Goal: Information Seeking & Learning: Learn about a topic

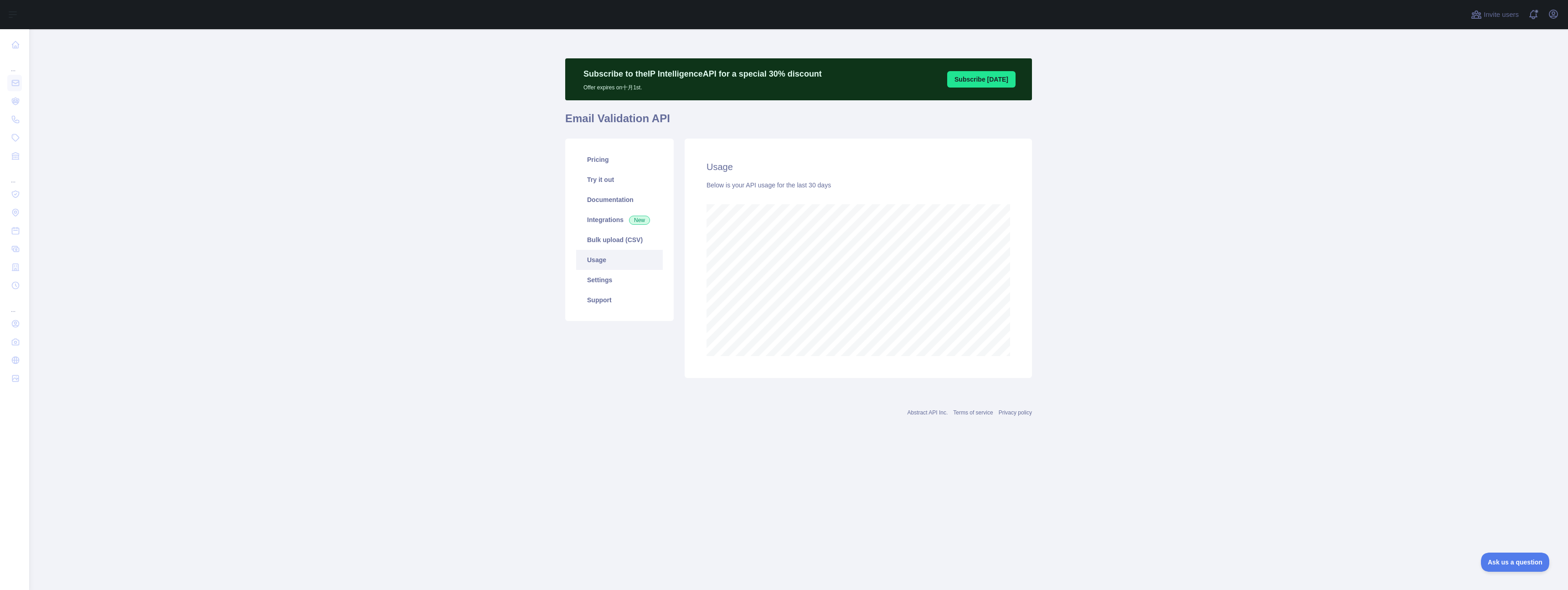
scroll to position [561, 1539]
click at [233, 159] on main "Subscribe to the IP Intelligence API for a special 30 % discount Offer expires …" at bounding box center [799, 309] width 1539 height 561
click at [598, 157] on link "Pricing" at bounding box center [620, 160] width 86 height 20
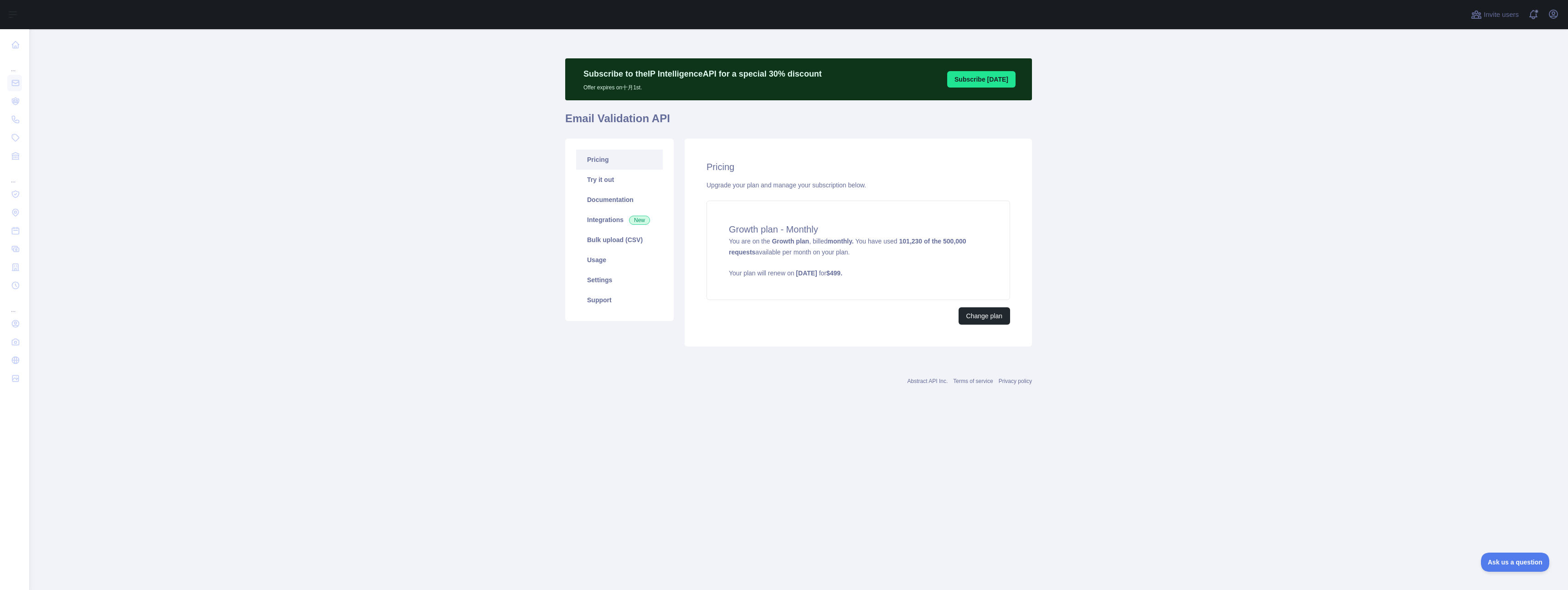
click at [347, 118] on main "Subscribe to the IP Intelligence API for a special 30 % discount Offer expires …" at bounding box center [799, 309] width 1539 height 561
click at [407, 125] on main "Subscribe to the IP Intelligence API for a special 30 % discount Offer expires …" at bounding box center [799, 309] width 1539 height 561
drag, startPoint x: 453, startPoint y: 255, endPoint x: 460, endPoint y: 251, distance: 8.1
click at [454, 255] on main "Subscribe to the IP Intelligence API for a special 30 % discount Offer expires …" at bounding box center [799, 309] width 1539 height 561
click at [1139, 236] on main "Subscribe to the IP Intelligence API for a special 30 % discount Offer expires …" at bounding box center [799, 309] width 1539 height 561
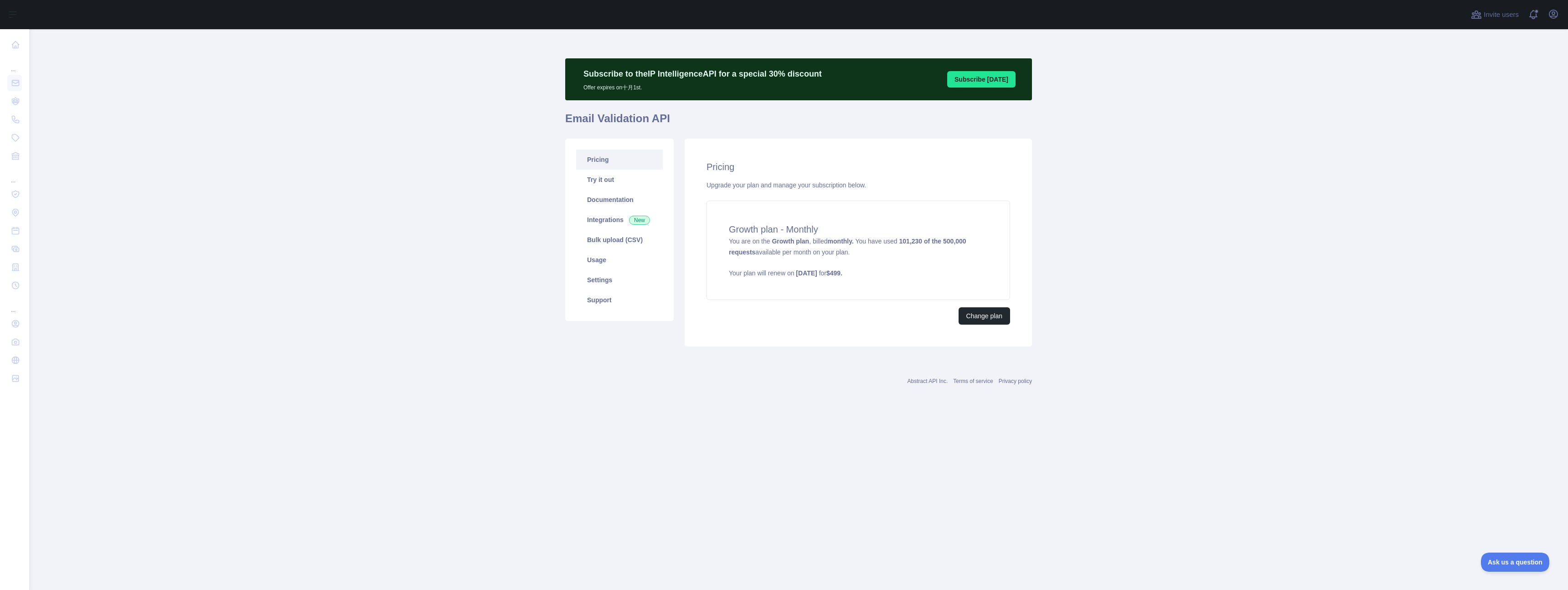
click at [380, 288] on main "Subscribe to the IP Intelligence API for a special 30 % discount Offer expires …" at bounding box center [799, 309] width 1539 height 561
click at [600, 255] on link "Usage" at bounding box center [620, 259] width 86 height 20
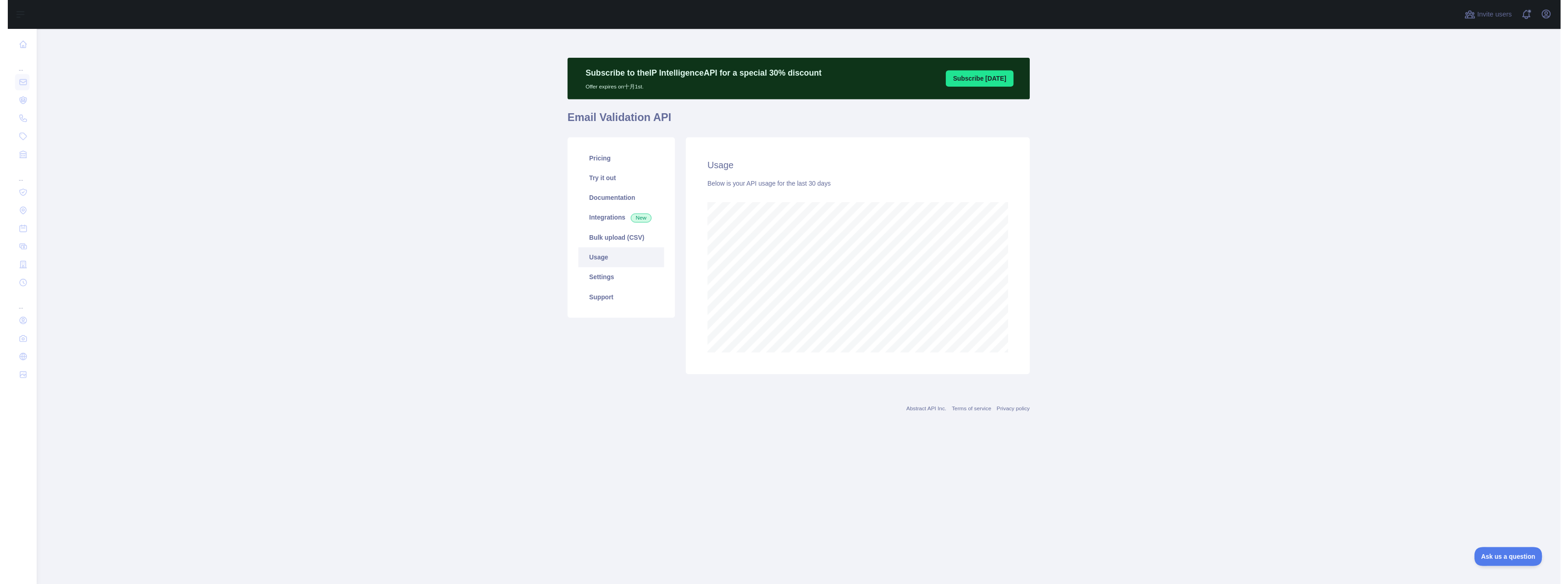
scroll to position [564, 1548]
click at [424, 199] on main "Subscribe to the IP Intelligence API for a special 30 % discount Offer expires …" at bounding box center [803, 311] width 1548 height 564
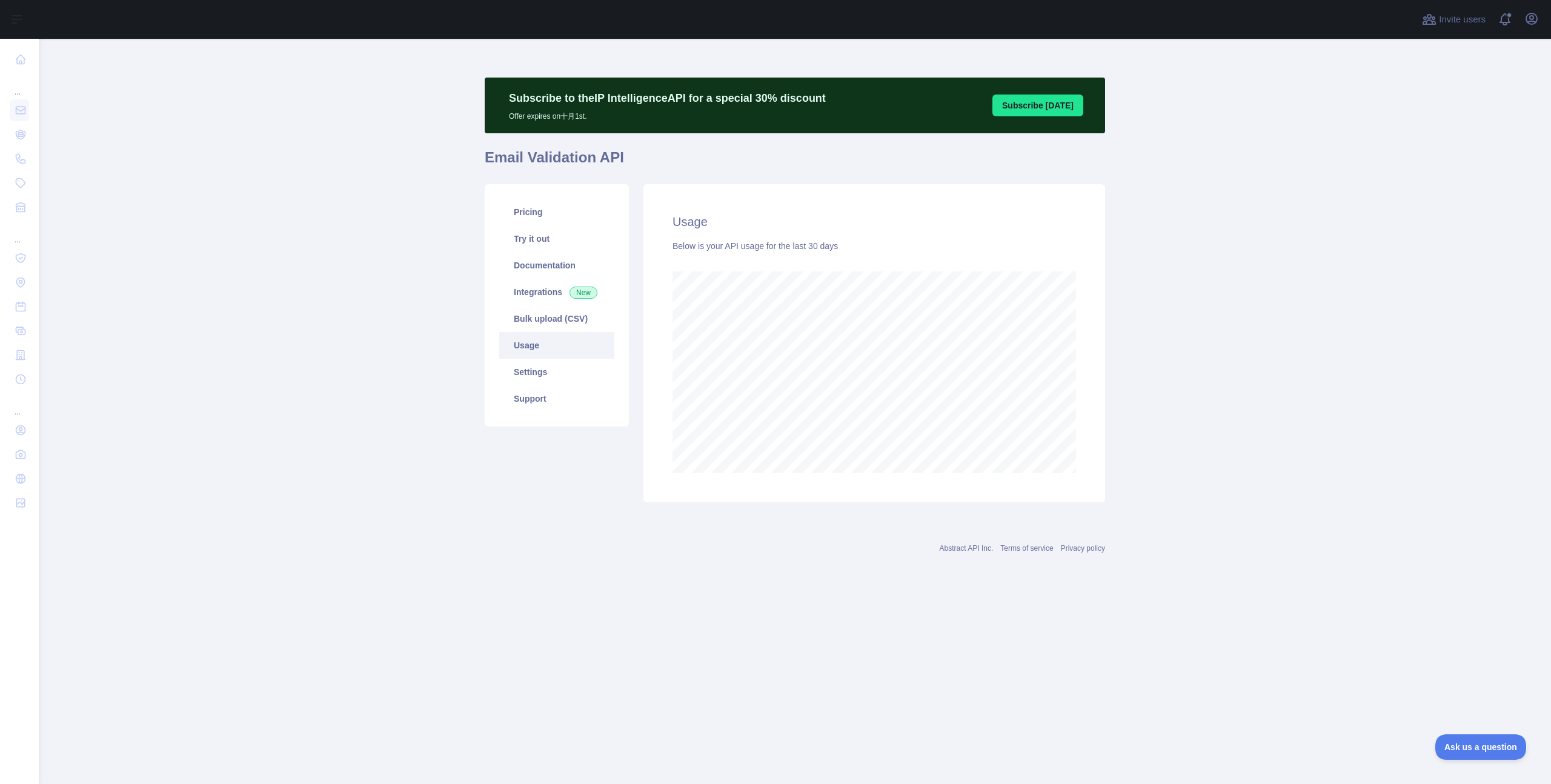
scroll to position [745, 1512]
click at [1175, 411] on main "Subscribe to the IP Intelligence API for a special 30 % discount Offer expires …" at bounding box center [795, 411] width 1512 height 745
click at [305, 295] on main "Subscribe to the IP Intelligence API for a special 30 % discount Offer expires …" at bounding box center [795, 411] width 1512 height 745
click at [287, 228] on main "Subscribe to the IP Intelligence API for a special 30 % discount Offer expires …" at bounding box center [795, 411] width 1512 height 745
click at [311, 227] on main "Subscribe to the IP Intelligence API for a special 30 % discount Offer expires …" at bounding box center [795, 411] width 1512 height 745
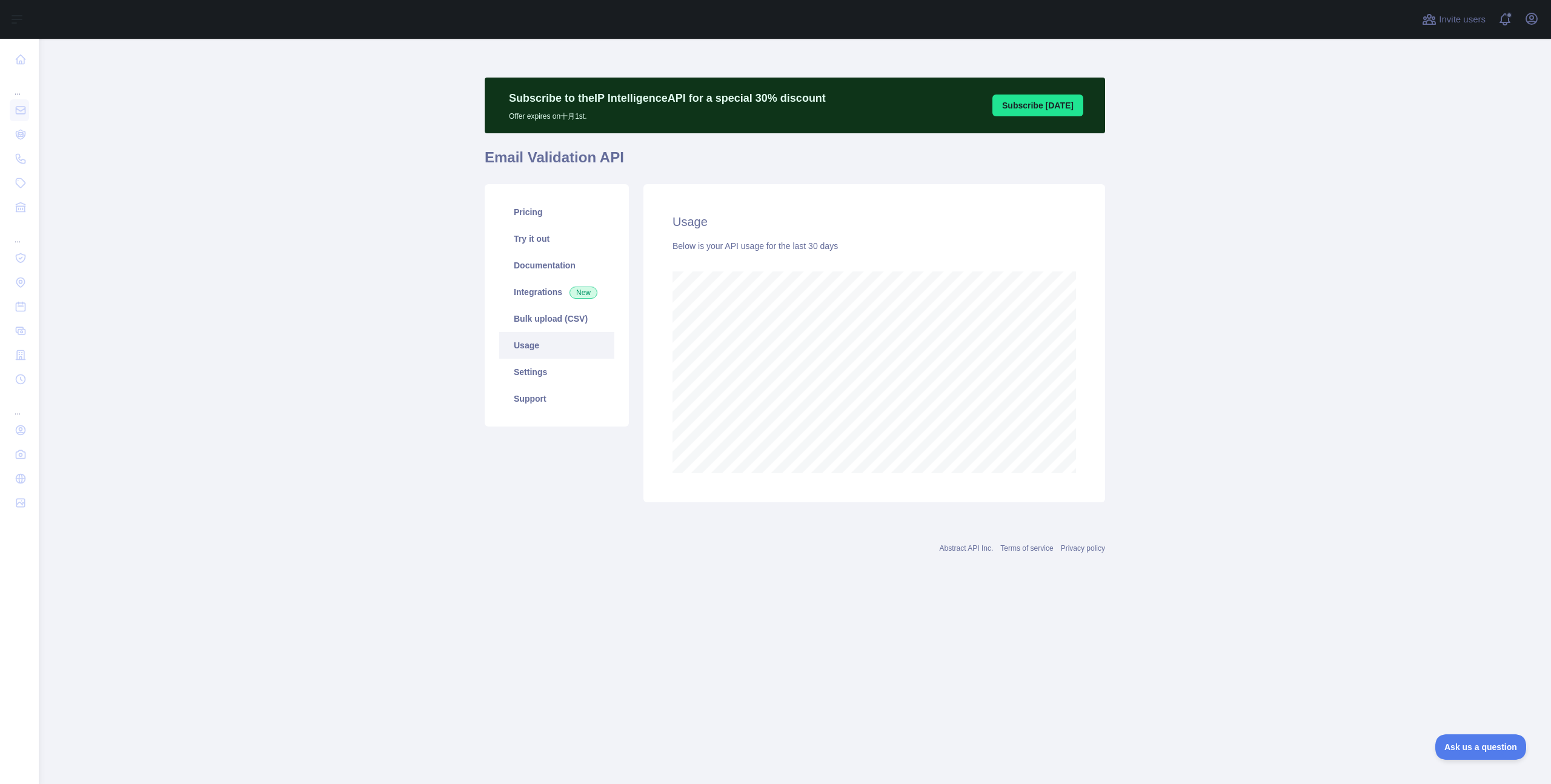
click at [126, 267] on main "Subscribe to the IP Intelligence API for a special 30 % discount Offer expires …" at bounding box center [795, 411] width 1512 height 745
click at [421, 299] on main "Subscribe to the IP Intelligence API for a special 30 % discount Offer expires …" at bounding box center [795, 411] width 1512 height 745
click at [239, 257] on main "Subscribe to the IP Intelligence API for a special 30 % discount Offer expires …" at bounding box center [795, 411] width 1512 height 745
click at [1306, 453] on main "Subscribe to the IP Intelligence API for a special 30 % discount Offer expires …" at bounding box center [795, 411] width 1512 height 745
drag, startPoint x: 1125, startPoint y: 436, endPoint x: 1106, endPoint y: 399, distance: 41.6
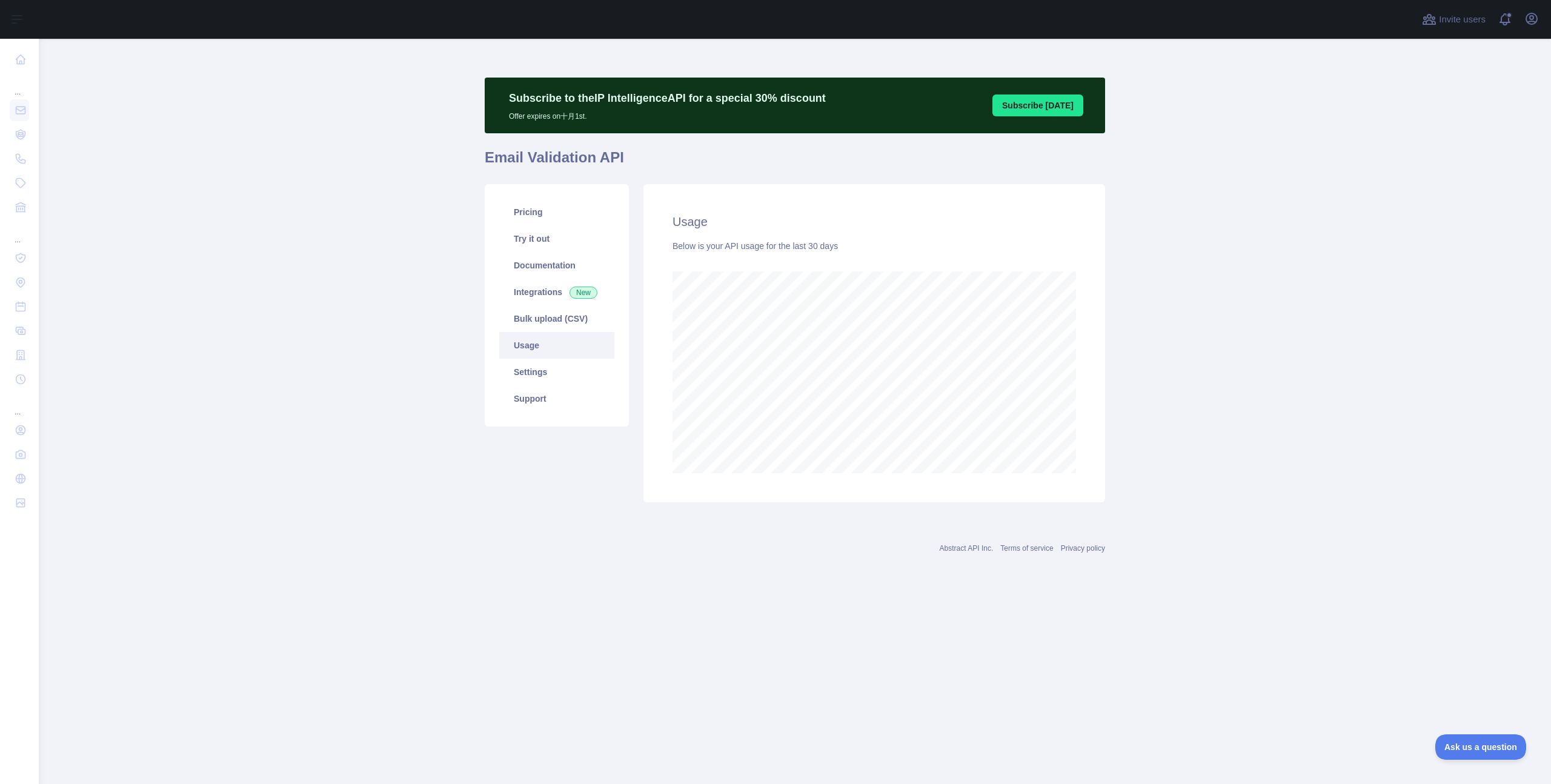
click at [1125, 436] on main "Subscribe to the IP Intelligence API for a special 30 % discount Offer expires …" at bounding box center [795, 411] width 1512 height 745
drag, startPoint x: 1191, startPoint y: 420, endPoint x: 1083, endPoint y: 392, distance: 111.6
click at [1191, 420] on main "Subscribe to the IP Intelligence API for a special 30 % discount Offer expires …" at bounding box center [795, 411] width 1512 height 745
click at [1192, 359] on main "Subscribe to the IP Intelligence API for a special 30 % discount Offer expires …" at bounding box center [795, 411] width 1512 height 745
click at [1210, 322] on main "Subscribe to the IP Intelligence API for a special 30 % discount Offer expires …" at bounding box center [795, 411] width 1512 height 745
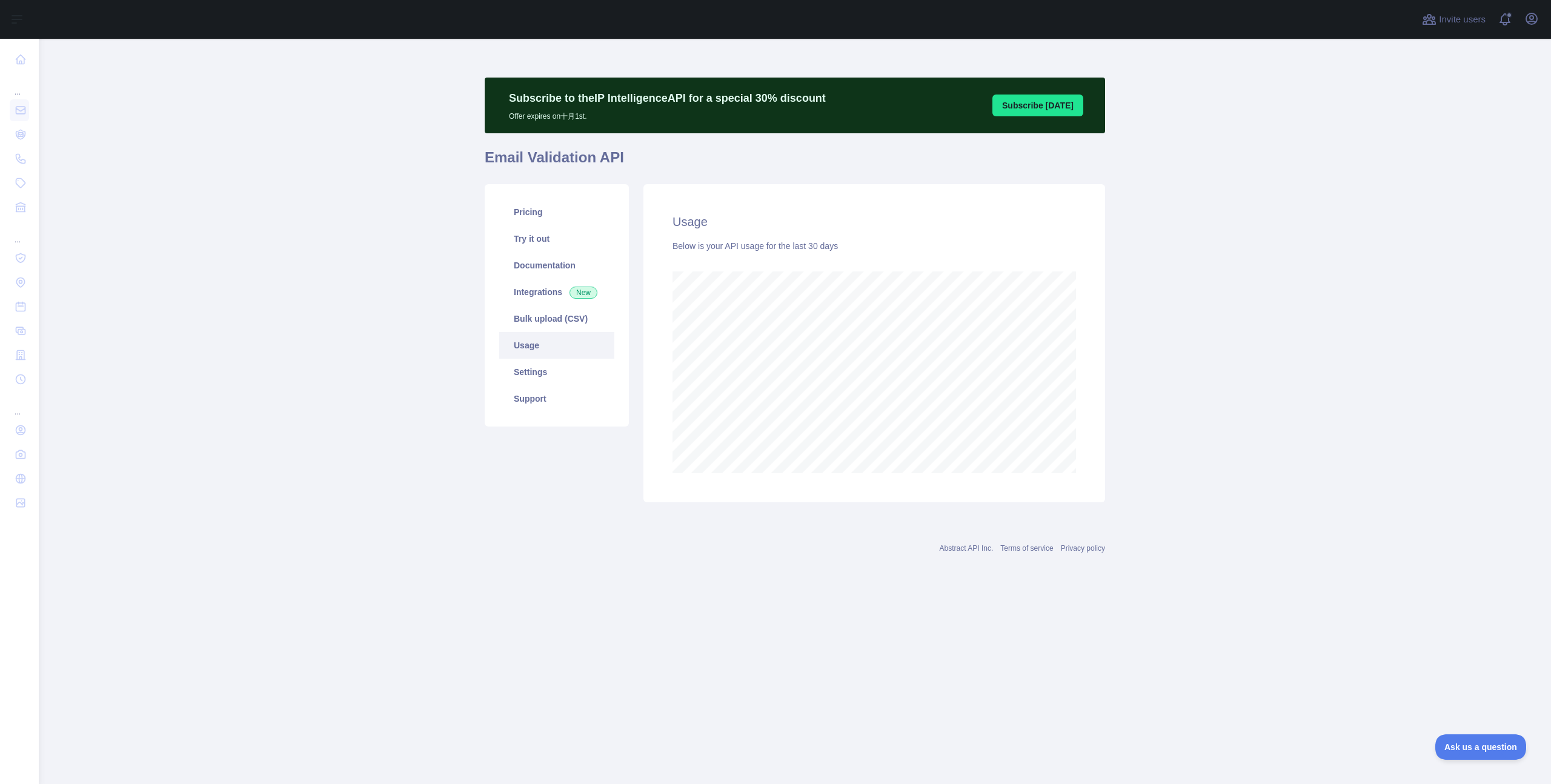
click at [346, 320] on main "Subscribe to the IP Intelligence API for a special 30 % discount Offer expires …" at bounding box center [795, 411] width 1512 height 745
click at [311, 221] on main "Subscribe to the IP Intelligence API for a special 30 % discount Offer expires …" at bounding box center [795, 411] width 1512 height 745
